Goal: Task Accomplishment & Management: Manage account settings

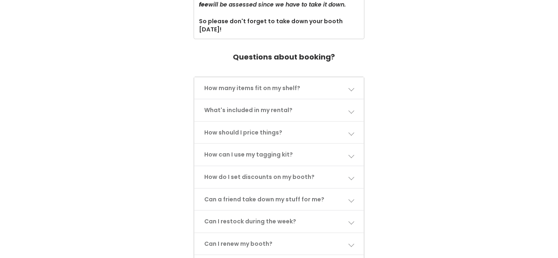
scroll to position [356, 0]
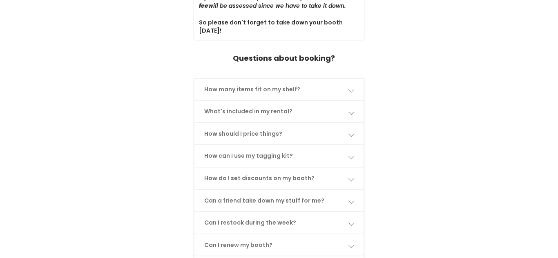
click at [346, 190] on link "Can a friend take down my stuff for me?" at bounding box center [278, 201] width 169 height 22
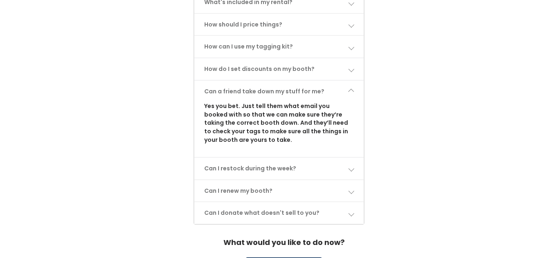
scroll to position [467, 0]
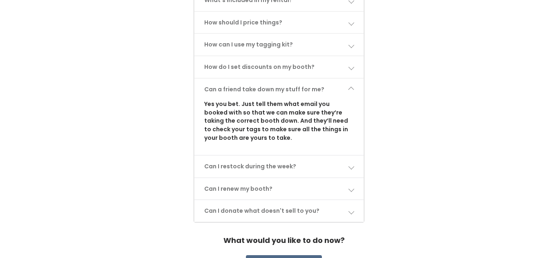
click at [347, 156] on link "Can I restock during the week?" at bounding box center [278, 167] width 169 height 22
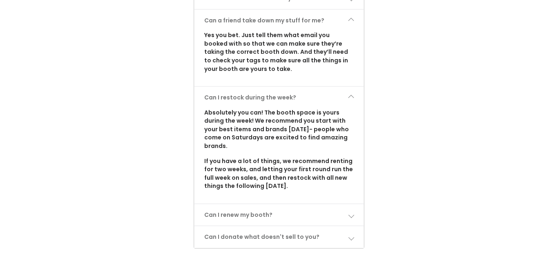
scroll to position [538, 0]
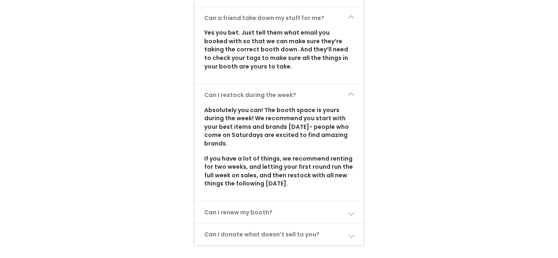
click at [347, 202] on link "Can I renew my booth?" at bounding box center [278, 213] width 169 height 22
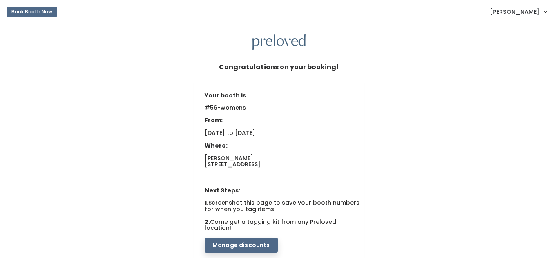
scroll to position [0, 0]
click at [530, 10] on span "[PERSON_NAME]" at bounding box center [514, 12] width 50 height 9
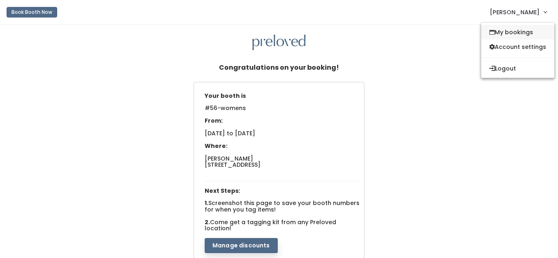
click at [525, 29] on link "My bookings" at bounding box center [517, 32] width 73 height 15
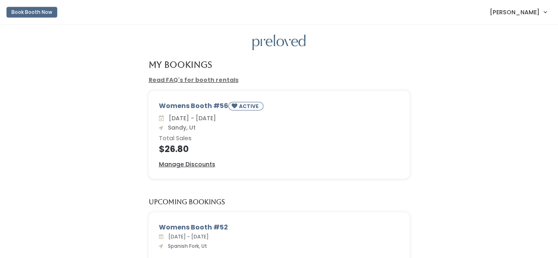
click at [17, 14] on button "Book Booth Now" at bounding box center [32, 12] width 51 height 11
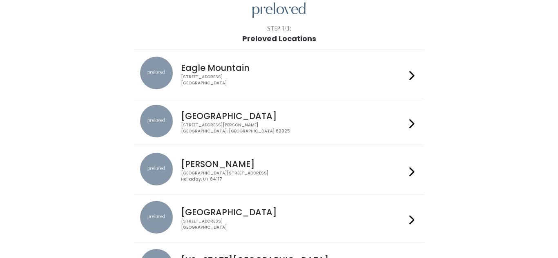
scroll to position [30, 0]
